Goal: Transaction & Acquisition: Obtain resource

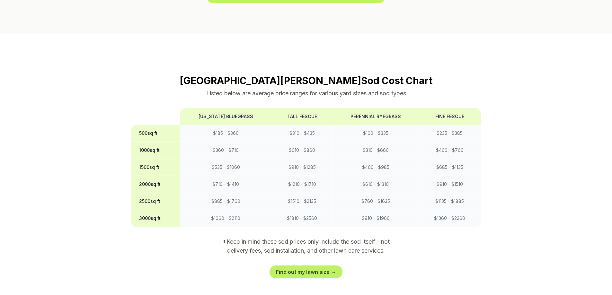
scroll to position [546, 0]
click at [314, 265] on link "Find out my lawn size →" at bounding box center [306, 271] width 73 height 13
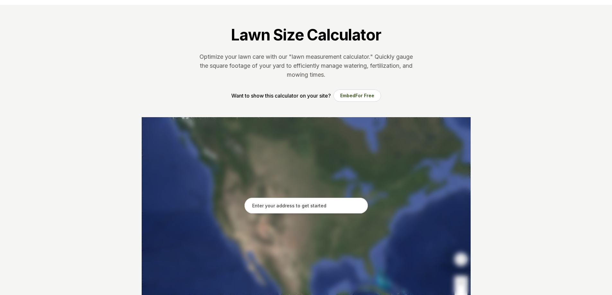
scroll to position [32, 0]
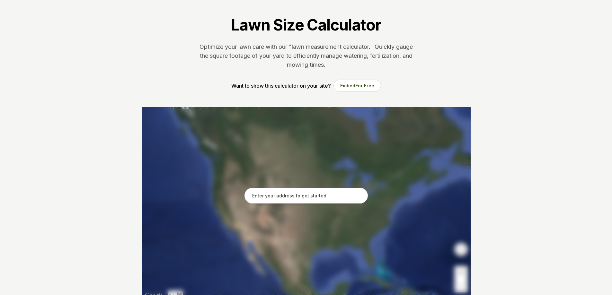
click at [304, 192] on input "text" at bounding box center [305, 196] width 123 height 16
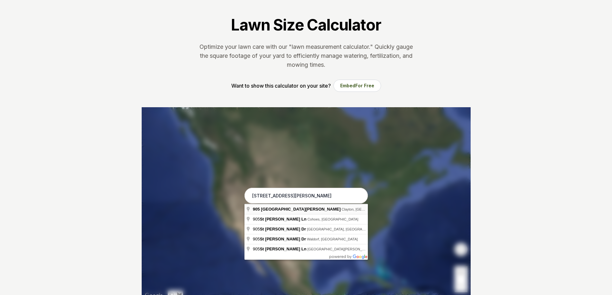
type input "[STREET_ADDRESS][PERSON_NAME]"
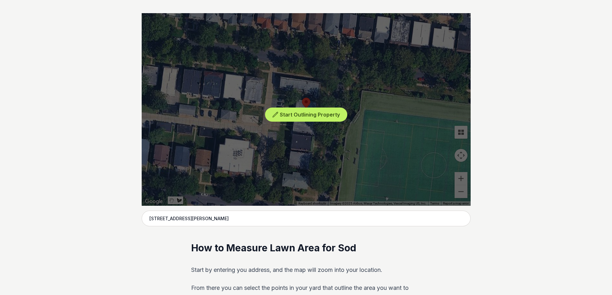
scroll to position [129, 0]
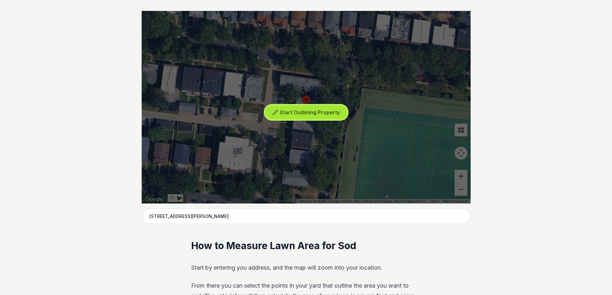
click at [306, 117] on button "Start Outlining Property" at bounding box center [306, 112] width 82 height 14
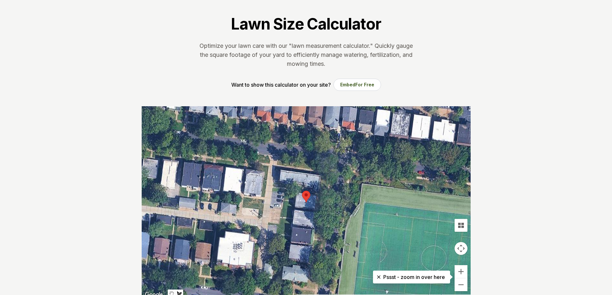
scroll to position [64, 0]
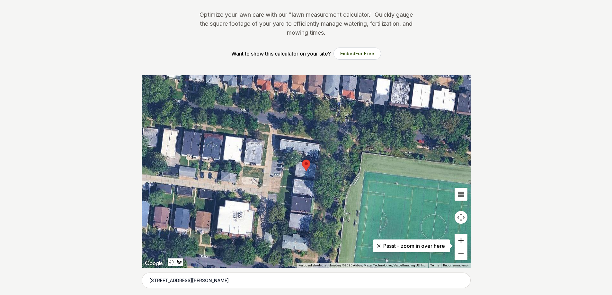
click at [461, 239] on button "Zoom in" at bounding box center [461, 240] width 13 height 13
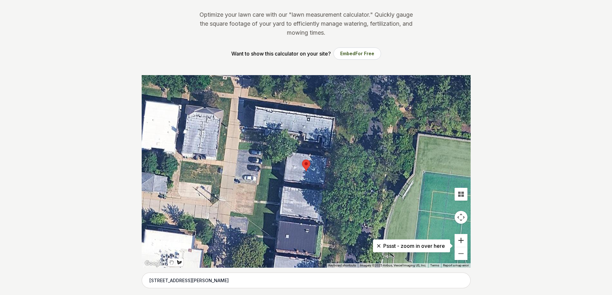
click at [461, 239] on button "Zoom in" at bounding box center [461, 240] width 13 height 13
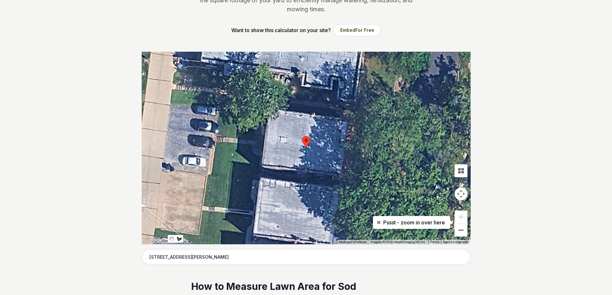
scroll to position [96, 0]
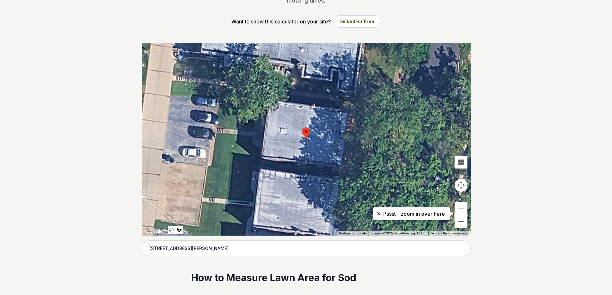
click at [172, 81] on div at bounding box center [306, 139] width 329 height 193
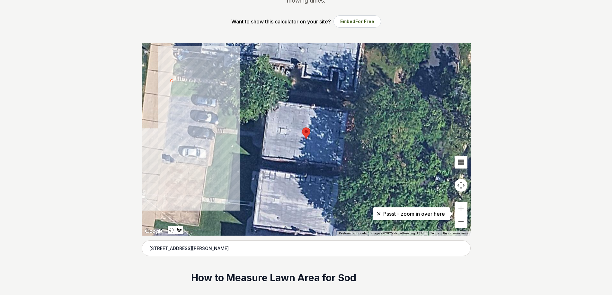
click at [162, 160] on div at bounding box center [306, 139] width 329 height 193
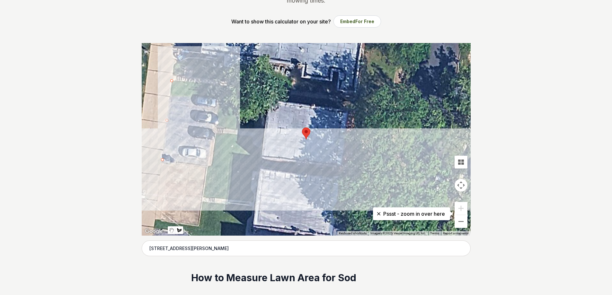
click at [422, 187] on div at bounding box center [306, 139] width 329 height 193
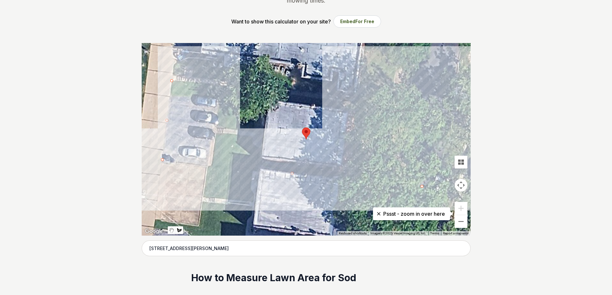
click at [409, 106] on div at bounding box center [306, 139] width 329 height 193
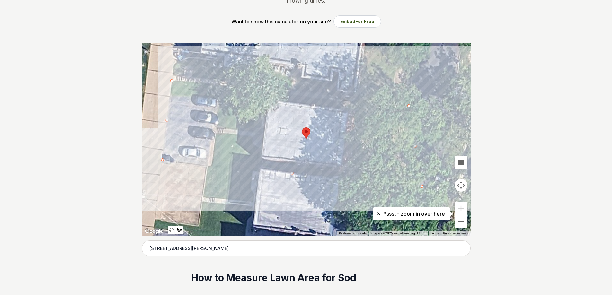
click at [173, 80] on div at bounding box center [306, 139] width 329 height 193
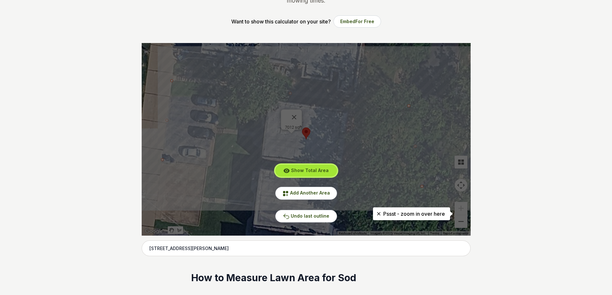
click at [317, 173] on span "Show Total Area" at bounding box center [310, 170] width 38 height 5
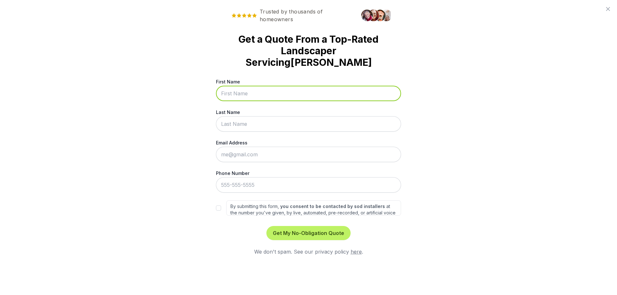
click at [274, 86] on input "First Name" at bounding box center [308, 93] width 185 height 15
type input "Anel"
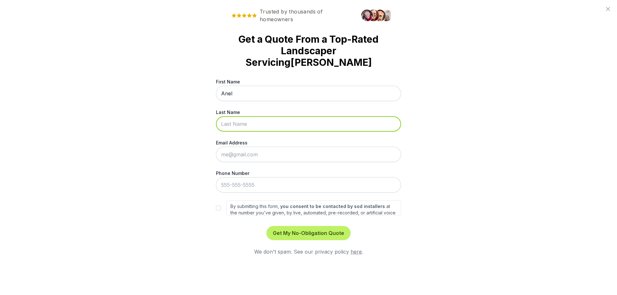
type input "[PERSON_NAME]"
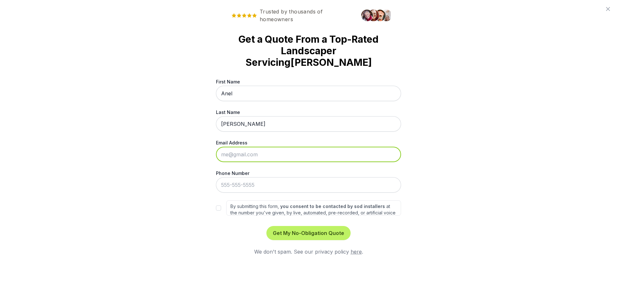
type input "[EMAIL_ADDRESS][DOMAIN_NAME]"
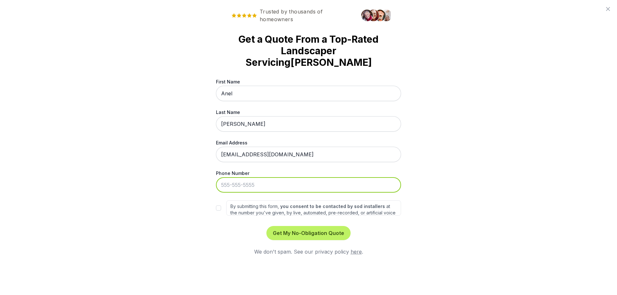
type input "[PHONE_NUMBER]"
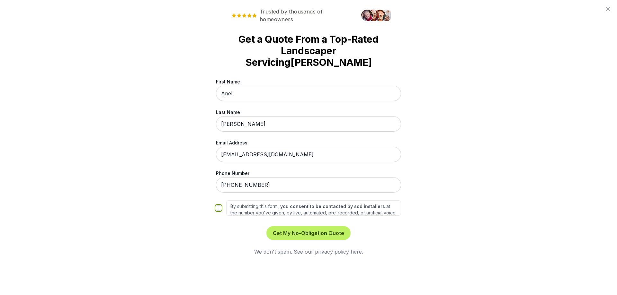
click at [216, 206] on input "By submitting this form, you consent to be contacted by sod installers at the n…" at bounding box center [218, 208] width 5 height 5
checkbox input "true"
click at [302, 226] on button "Get My No-Obligation Quote" at bounding box center [308, 233] width 84 height 14
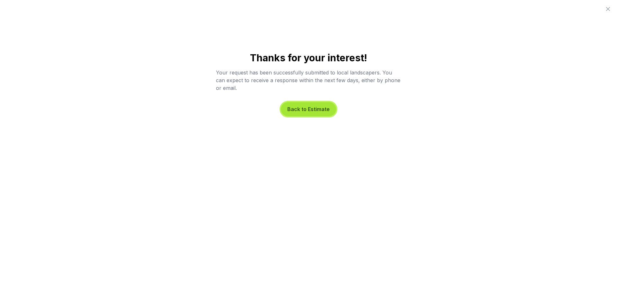
click at [315, 111] on button "Back to Estimate" at bounding box center [308, 109] width 55 height 14
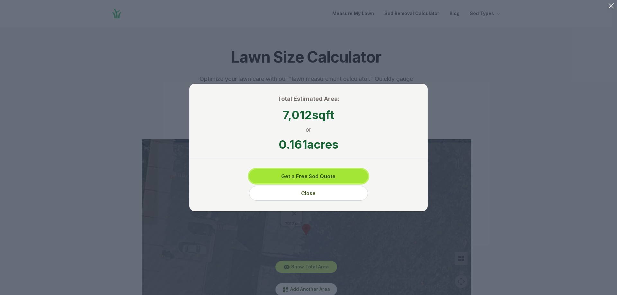
click at [325, 176] on button "Get a Free Sod Quote" at bounding box center [308, 176] width 119 height 14
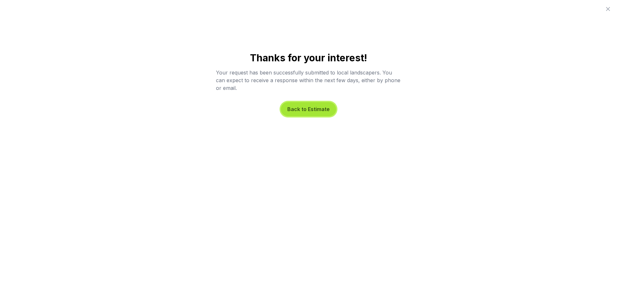
click at [316, 113] on button "Back to Estimate" at bounding box center [308, 109] width 55 height 14
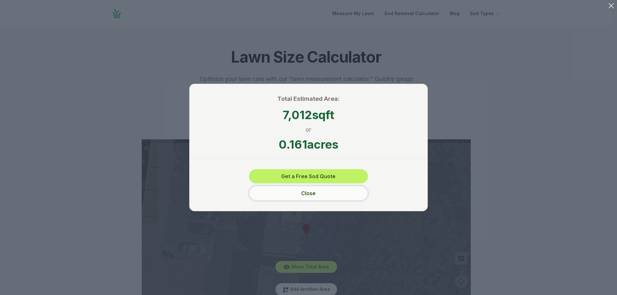
click at [314, 191] on button "Close" at bounding box center [308, 193] width 119 height 15
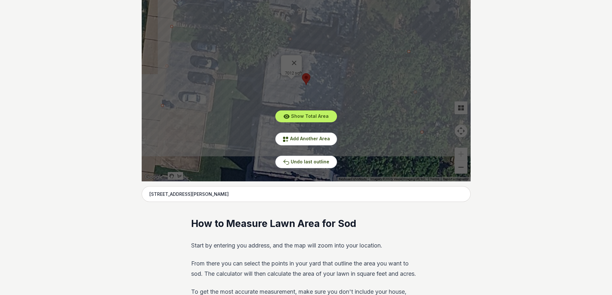
scroll to position [161, 0]
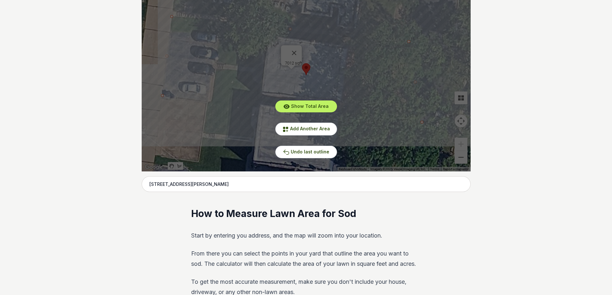
click at [299, 58] on div "Show Total Area Add Another Area Undo last outline" at bounding box center [306, 75] width 329 height 193
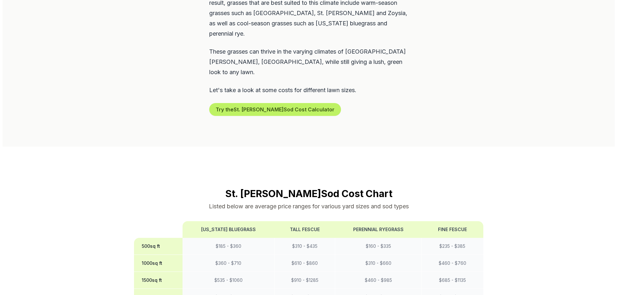
scroll to position [418, 0]
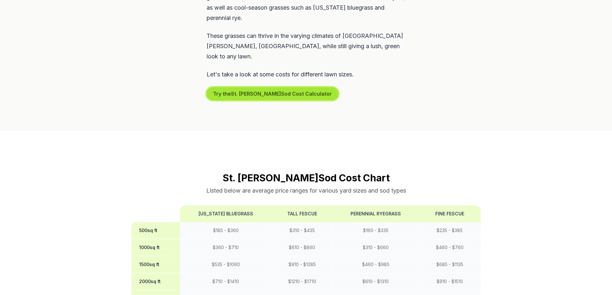
click at [288, 87] on button "Try the St. Charles Sod Cost Calculator" at bounding box center [273, 93] width 132 height 13
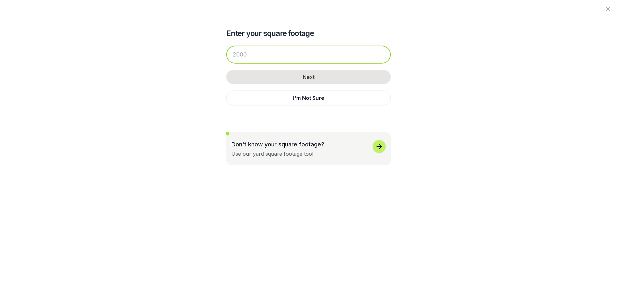
drag, startPoint x: 286, startPoint y: 50, endPoint x: 188, endPoint y: 49, distance: 98.6
click at [189, 49] on div "Enter your square footage Next I'm Not Sure Don't know your square footage? Use…" at bounding box center [309, 82] width 350 height 165
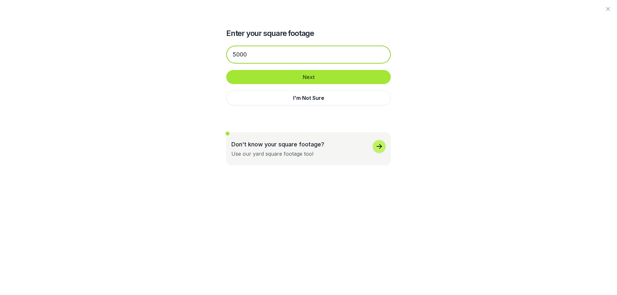
type input "5000"
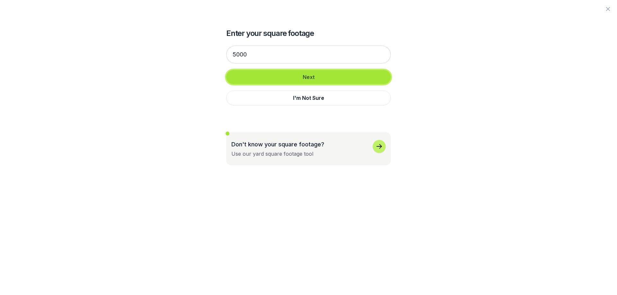
click at [289, 80] on button "Next" at bounding box center [308, 77] width 164 height 14
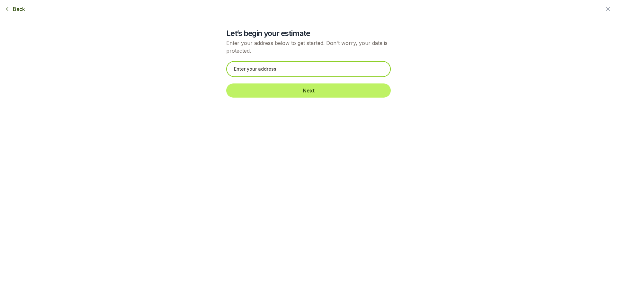
click at [296, 70] on input "text" at bounding box center [308, 69] width 164 height 16
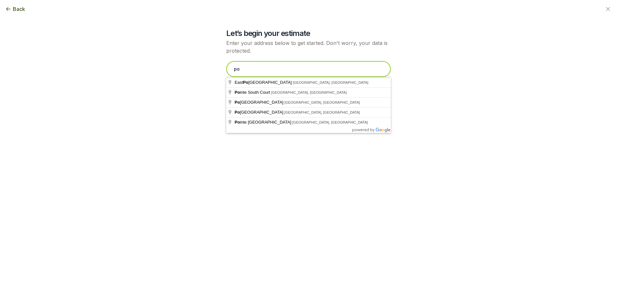
type input "p"
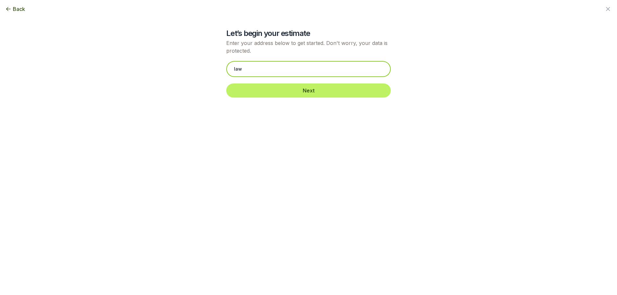
type input "lawn"
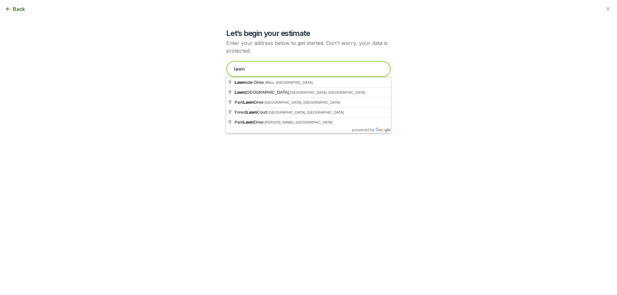
click at [279, 67] on input "lawn" at bounding box center [308, 69] width 164 height 16
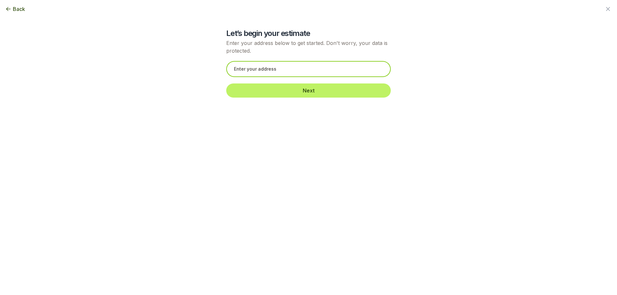
paste input "[STREET_ADDRESS][PERSON_NAME]"
drag, startPoint x: 292, startPoint y: 67, endPoint x: 176, endPoint y: 49, distance: 117.3
click at [177, 49] on div "Let’s begin your estimate Enter your address below to get started. Don't worry,…" at bounding box center [309, 52] width 350 height 104
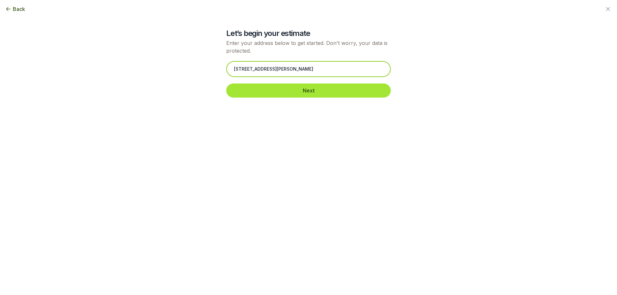
paste input "Ave"
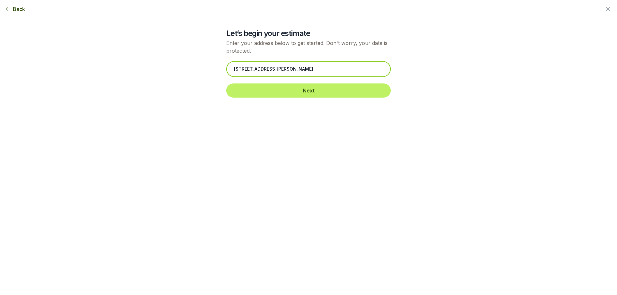
click at [284, 71] on input "[STREET_ADDRESS][PERSON_NAME]" at bounding box center [308, 69] width 164 height 16
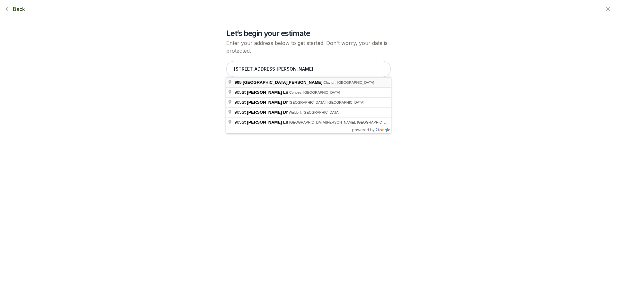
type input "[STREET_ADDRESS][PERSON_NAME]"
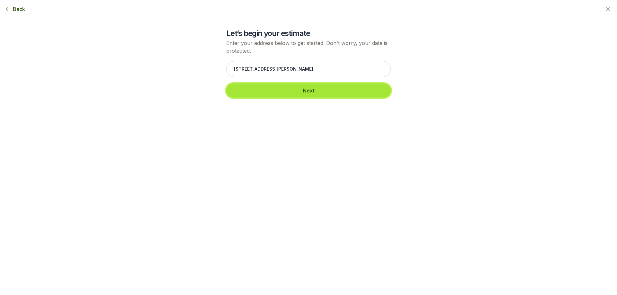
click at [275, 93] on button "Next" at bounding box center [308, 91] width 164 height 14
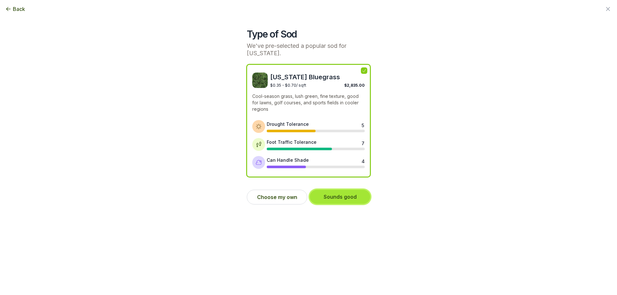
click at [347, 197] on button "Sounds good" at bounding box center [340, 197] width 60 height 14
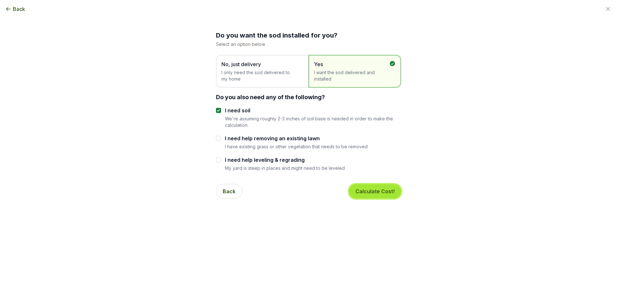
click at [390, 189] on button "Calculate Cost!" at bounding box center [375, 191] width 52 height 14
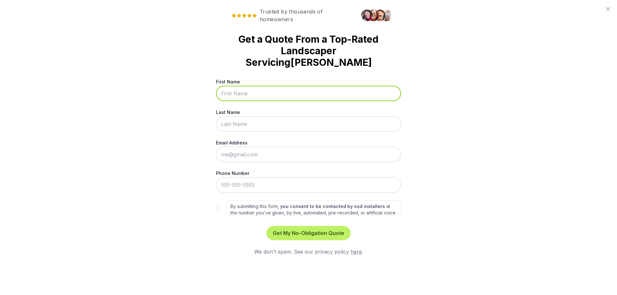
click at [234, 86] on input "First Name" at bounding box center [308, 93] width 185 height 15
type input "Anel"
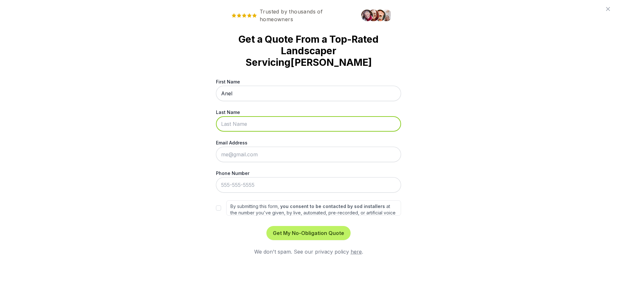
type input "[PERSON_NAME]"
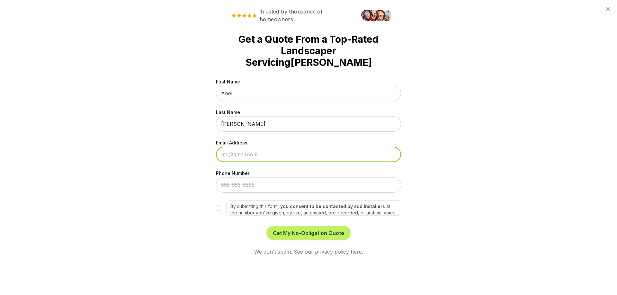
type input "[EMAIL_ADDRESS][DOMAIN_NAME]"
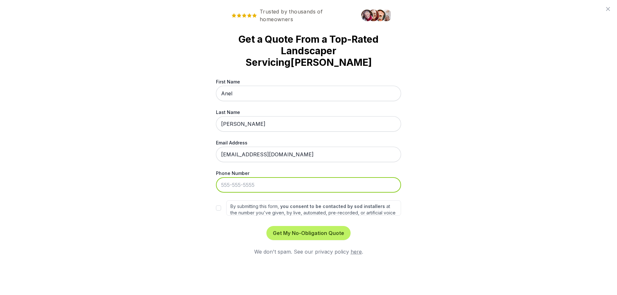
type input "[PHONE_NUMBER]"
drag, startPoint x: 226, startPoint y: 170, endPoint x: 197, endPoint y: 166, distance: 28.5
click at [198, 166] on div "Trusted by thousands of homeowners Get a Quote From a Top-Rated Landscaper Serv…" at bounding box center [308, 147] width 617 height 295
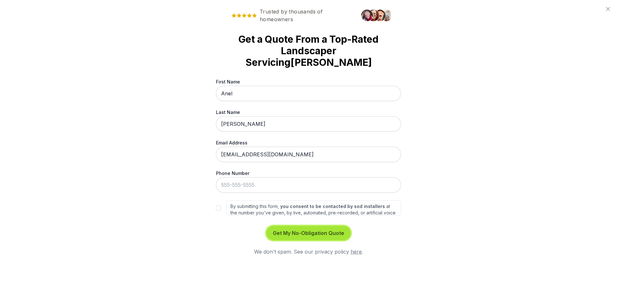
click at [293, 226] on button "Get My No-Obligation Quote" at bounding box center [308, 233] width 84 height 14
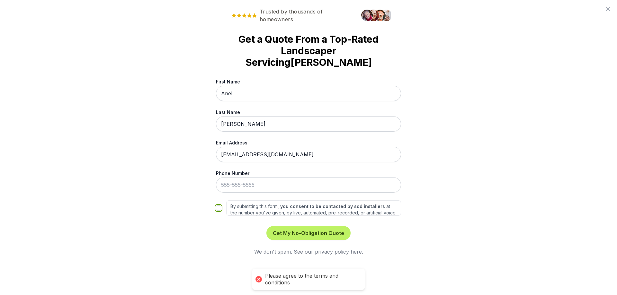
click at [217, 206] on input "By submitting this form, you consent to be contacted by sod installers at the n…" at bounding box center [218, 208] width 5 height 5
checkbox input "true"
click at [291, 226] on button "Get My No-Obligation Quote" at bounding box center [308, 233] width 84 height 14
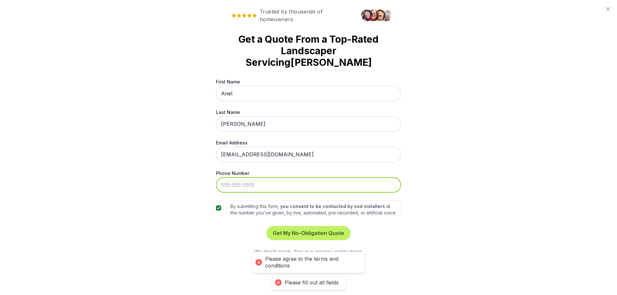
click at [231, 177] on input "Phone Number" at bounding box center [308, 184] width 185 height 15
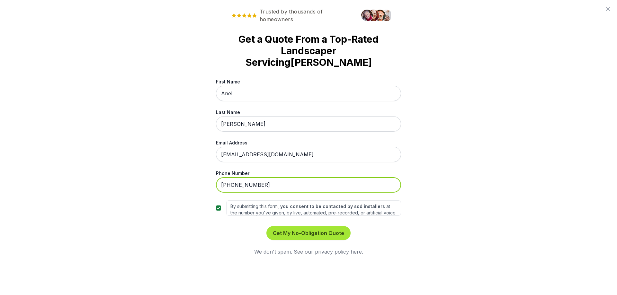
type input "314-555-5555"
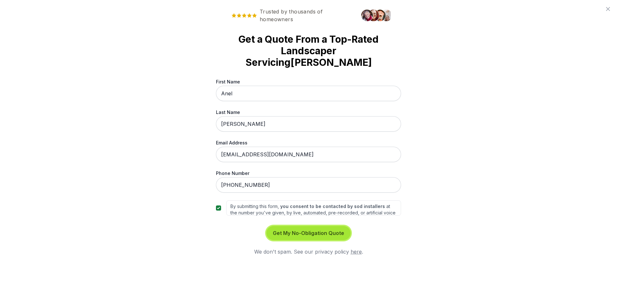
click at [294, 226] on button "Get My No-Obligation Quote" at bounding box center [308, 233] width 84 height 14
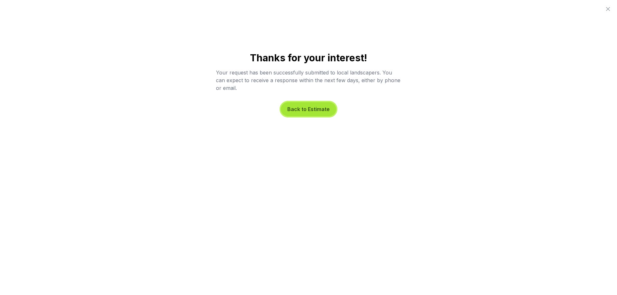
click at [311, 109] on button "Back to Estimate" at bounding box center [308, 109] width 55 height 14
